Goal: Find specific page/section

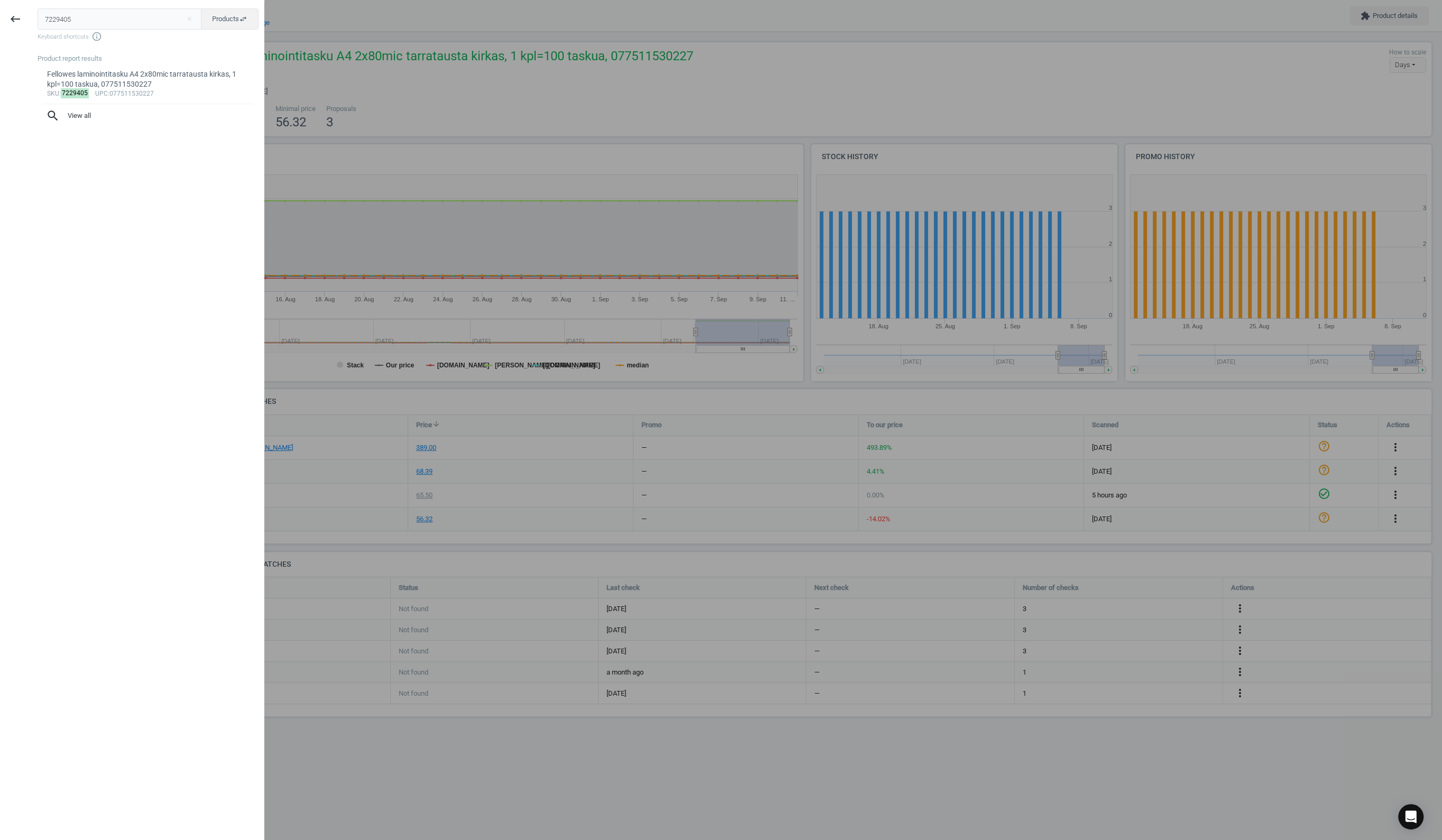
click at [107, 27] on input "7229405" at bounding box center [119, 19] width 165 height 21
click at [107, 26] on input "7229405" at bounding box center [119, 19] width 165 height 21
click at [106, 25] on input "7229405" at bounding box center [119, 19] width 165 height 21
type input "17225089"
click at [104, 81] on span "upc" at bounding box center [105, 83] width 12 height 7
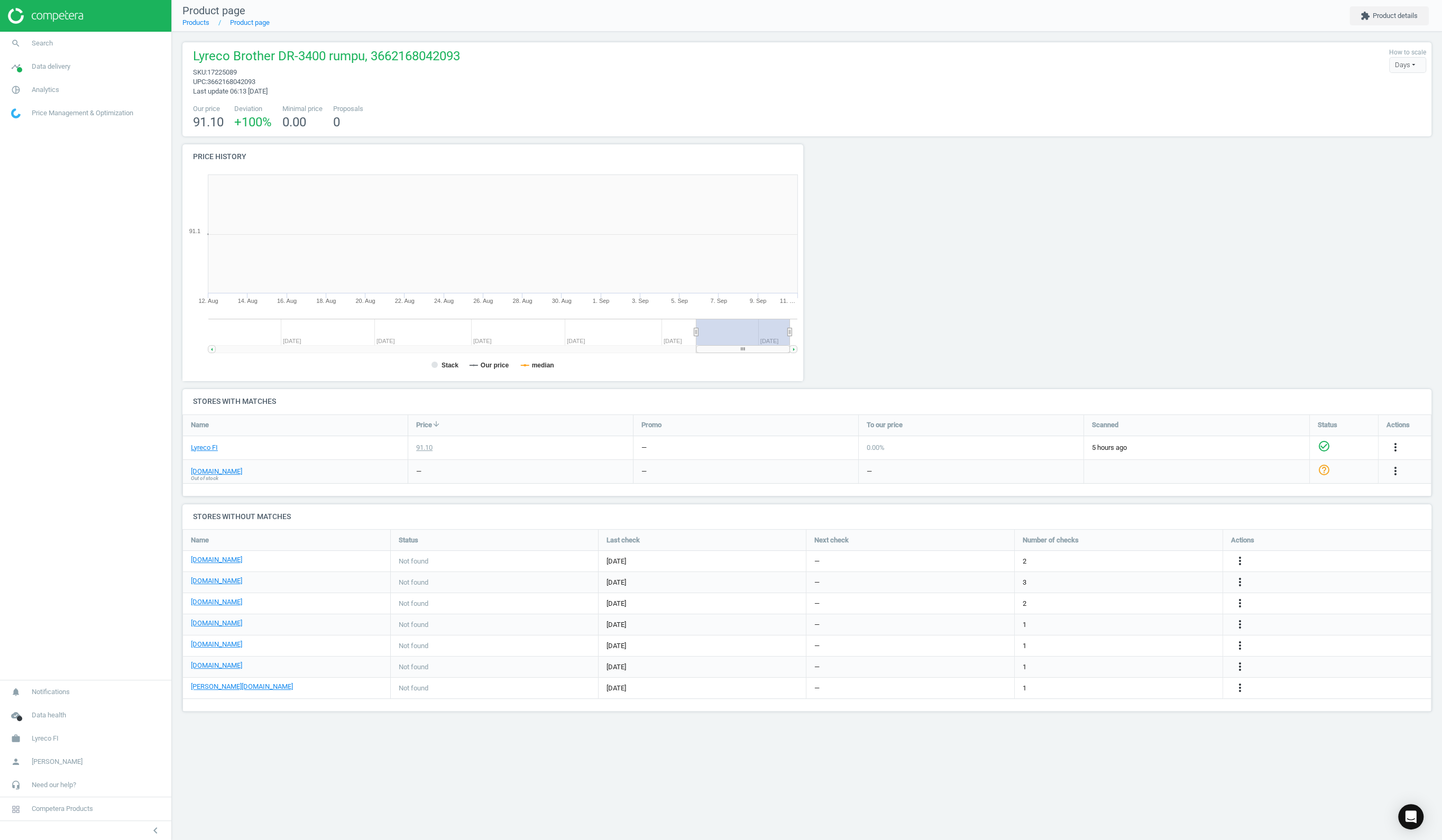
scroll to position [232, 641]
